Goal: Navigation & Orientation: Find specific page/section

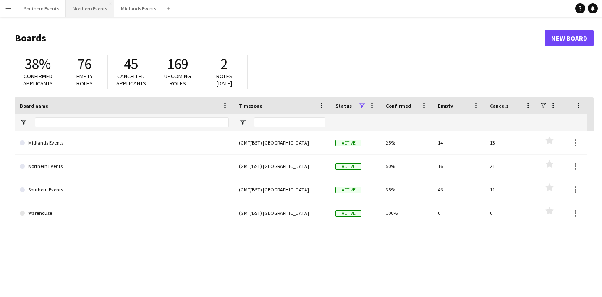
click at [81, 8] on button "Northern Events Close" at bounding box center [90, 8] width 48 height 16
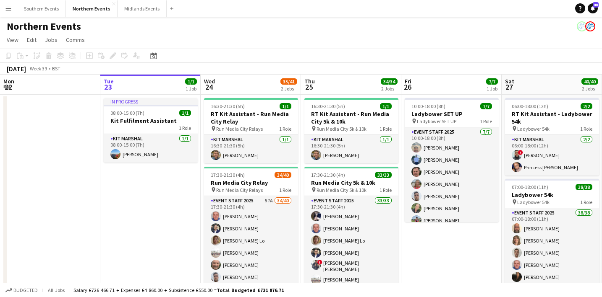
click at [2, 7] on button "Menu" at bounding box center [8, 8] width 17 height 17
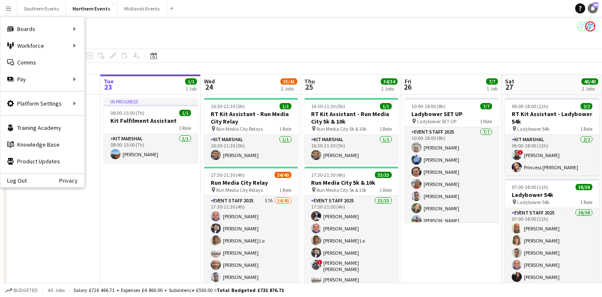
click at [595, 8] on link "Notifications 48" at bounding box center [592, 8] width 10 height 10
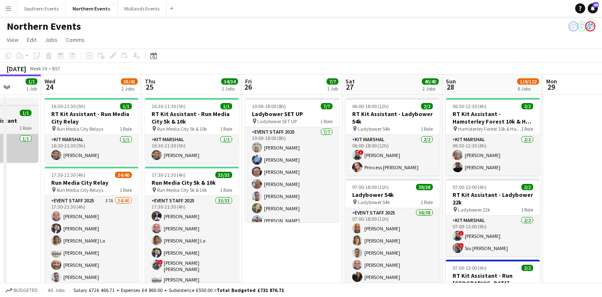
scroll to position [0, 263]
